Goal: Check status: Check status

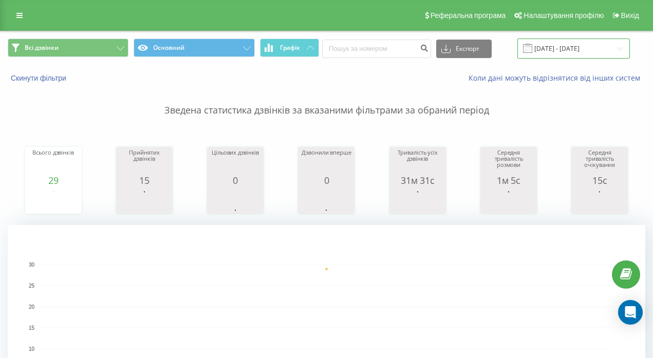
click at [559, 44] on input "[DATE] - [DATE]" at bounding box center [573, 49] width 113 height 20
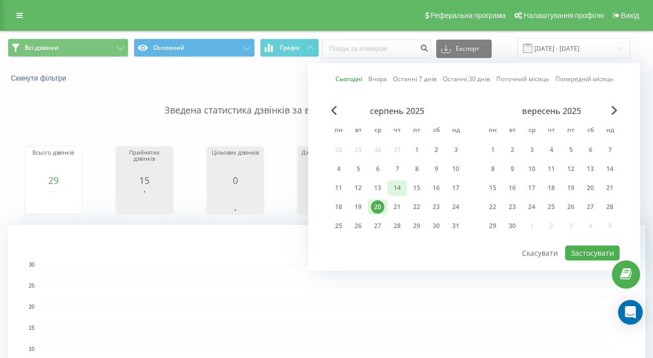
click at [397, 194] on div "14" at bounding box center [396, 187] width 13 height 13
click at [596, 254] on button "Застосувати" at bounding box center [592, 253] width 54 height 15
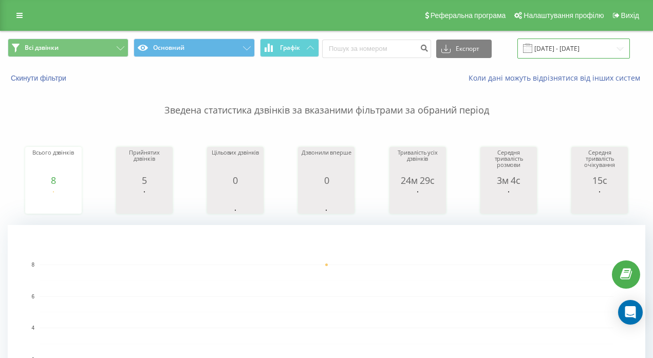
click at [546, 57] on input "[DATE] - [DATE]" at bounding box center [573, 49] width 113 height 20
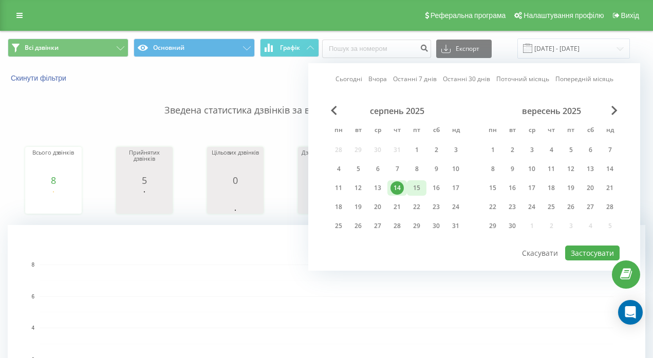
click at [418, 188] on div "15" at bounding box center [416, 187] width 13 height 13
click at [595, 251] on button "Застосувати" at bounding box center [592, 253] width 54 height 15
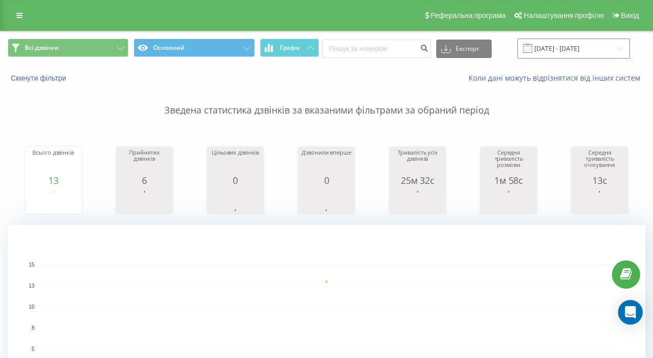
click at [537, 50] on input "[DATE] - [DATE]" at bounding box center [573, 49] width 113 height 20
click at [537, 51] on input "[DATE] - [DATE]" at bounding box center [573, 49] width 113 height 20
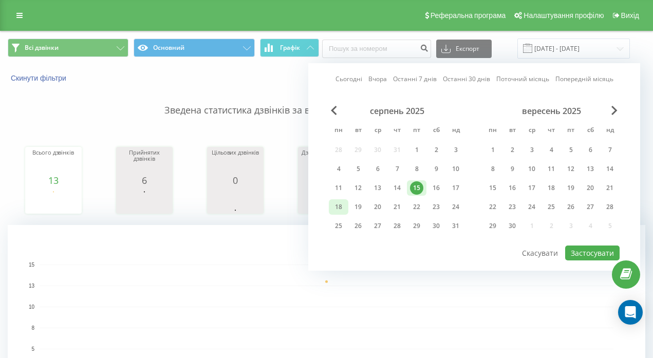
click at [340, 205] on div "18" at bounding box center [338, 206] width 13 height 13
click at [598, 252] on button "Застосувати" at bounding box center [592, 253] width 54 height 15
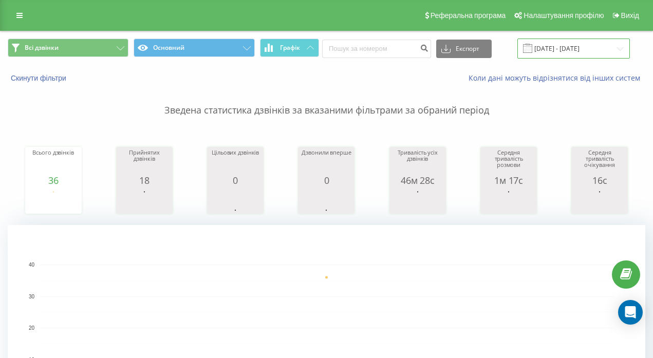
click at [550, 51] on input "[DATE] - [DATE]" at bounding box center [573, 49] width 113 height 20
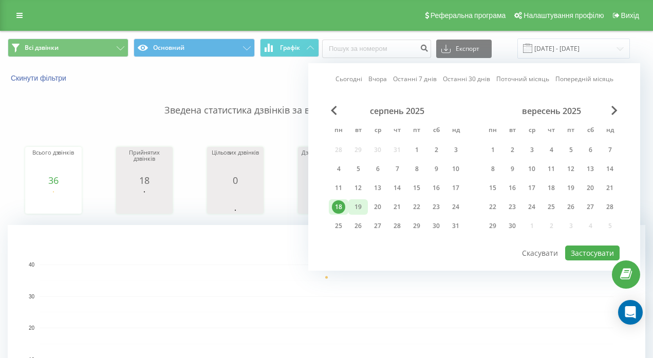
click at [362, 204] on div "19" at bounding box center [357, 206] width 13 height 13
click at [579, 253] on button "Застосувати" at bounding box center [592, 253] width 54 height 15
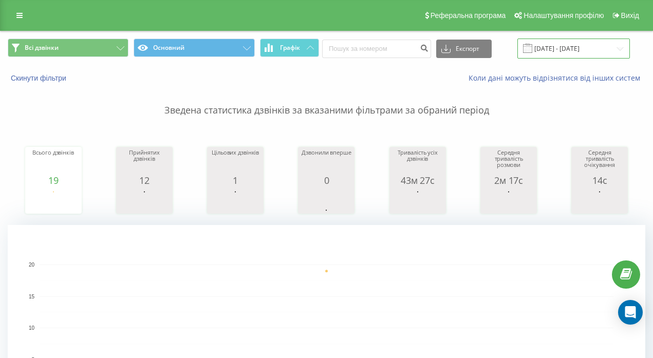
click at [570, 39] on input "[DATE] - [DATE]" at bounding box center [573, 49] width 113 height 20
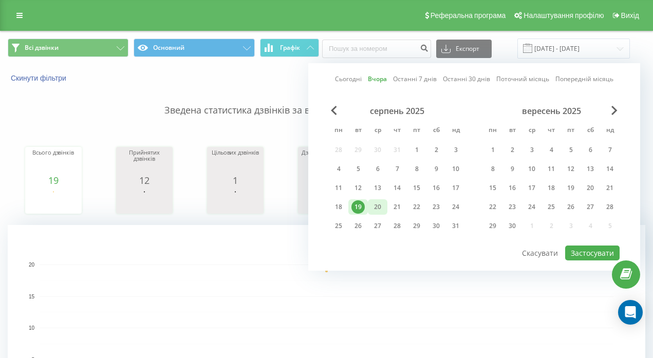
click at [380, 210] on div "20" at bounding box center [377, 206] width 13 height 13
click at [589, 252] on button "Застосувати" at bounding box center [592, 253] width 54 height 15
type input "[DATE] - [DATE]"
